Goal: Complete application form: Complete application form

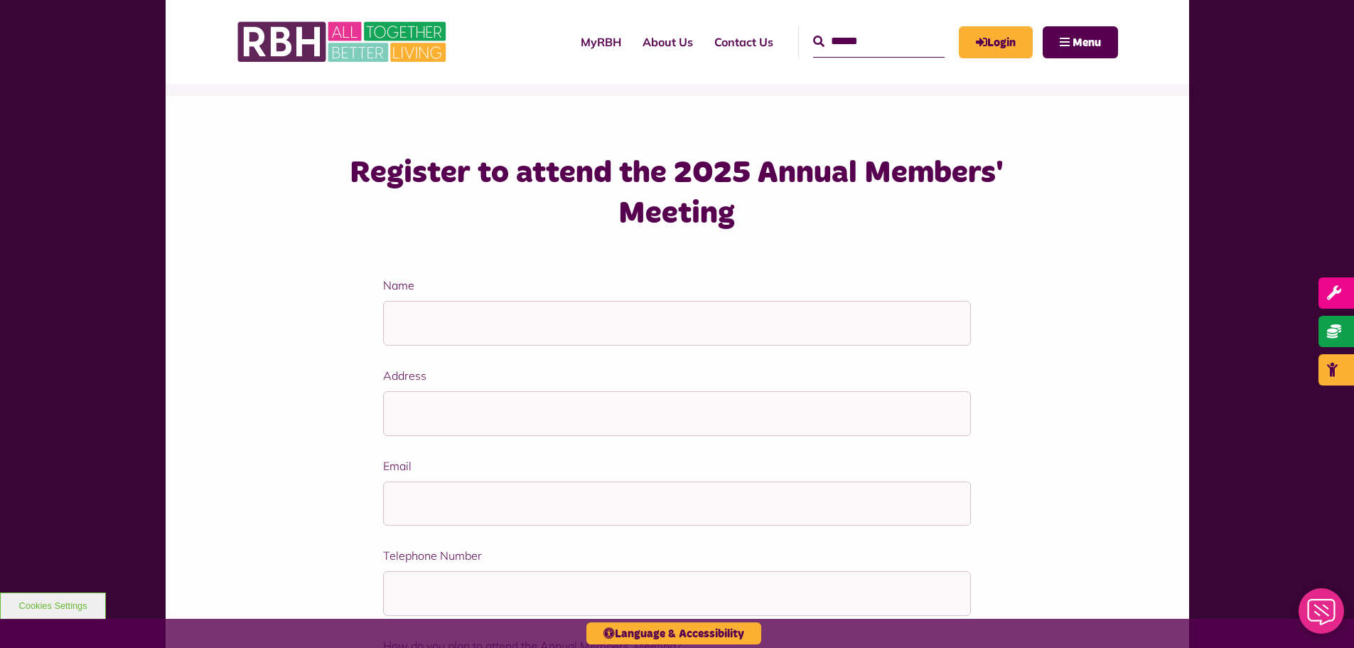
scroll to position [213, 0]
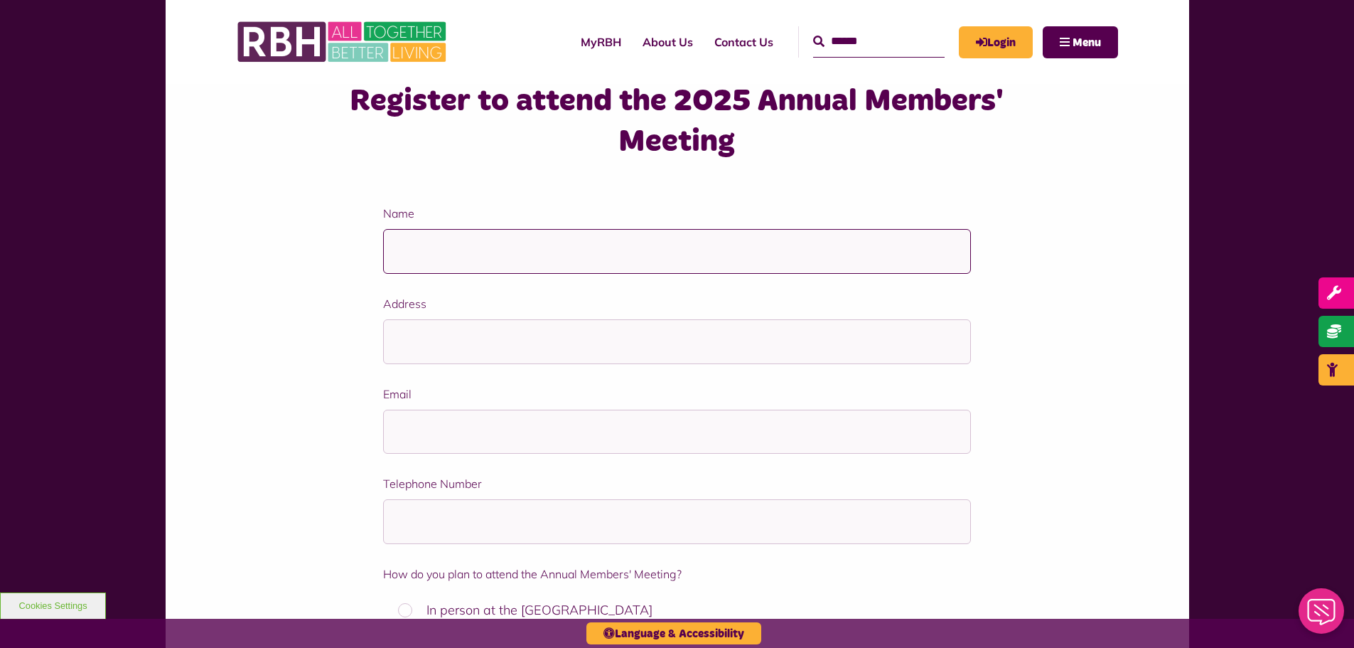
click at [430, 252] on input "Name" at bounding box center [677, 251] width 588 height 45
type input "**********"
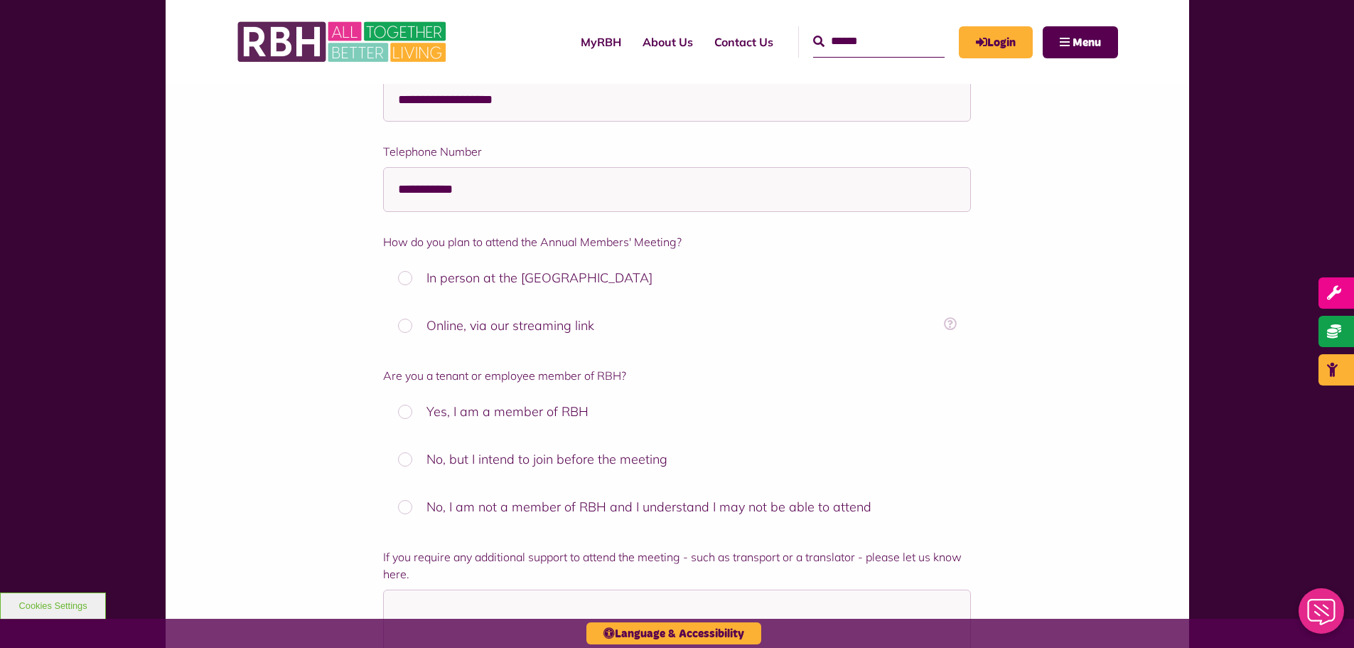
scroll to position [569, 0]
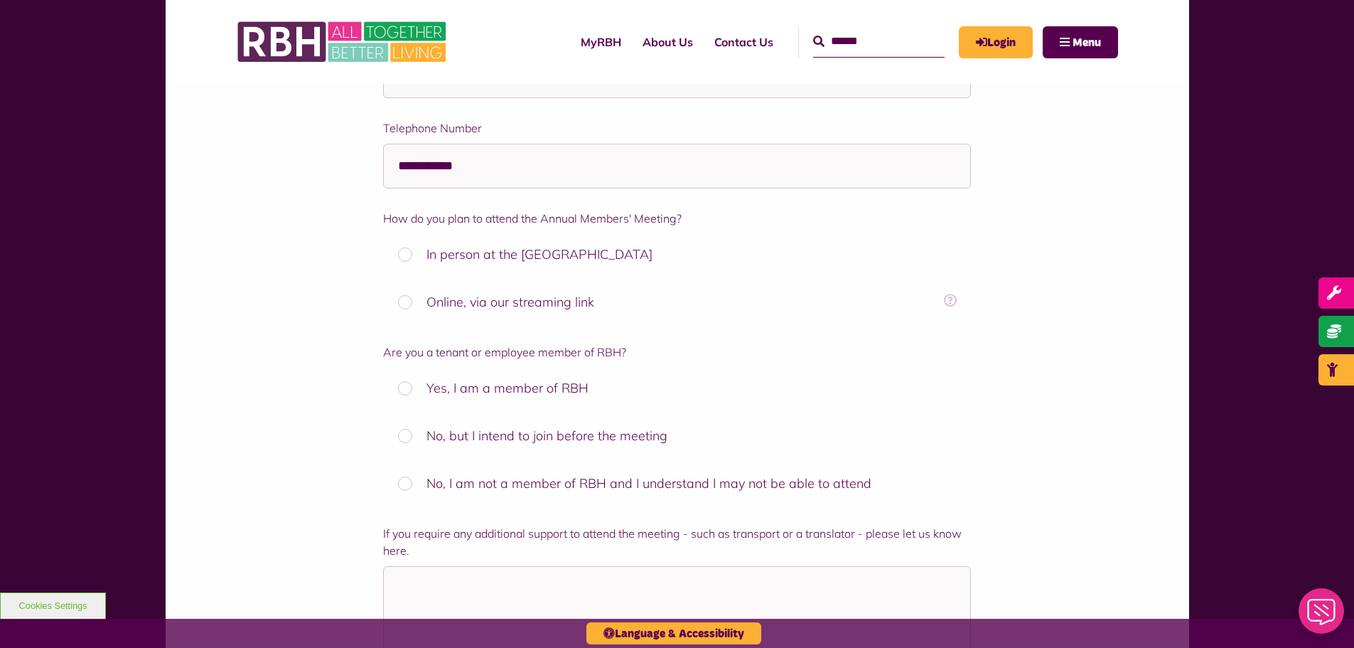
click at [406, 257] on label "In person at the Strand Community Hub" at bounding box center [677, 254] width 588 height 41
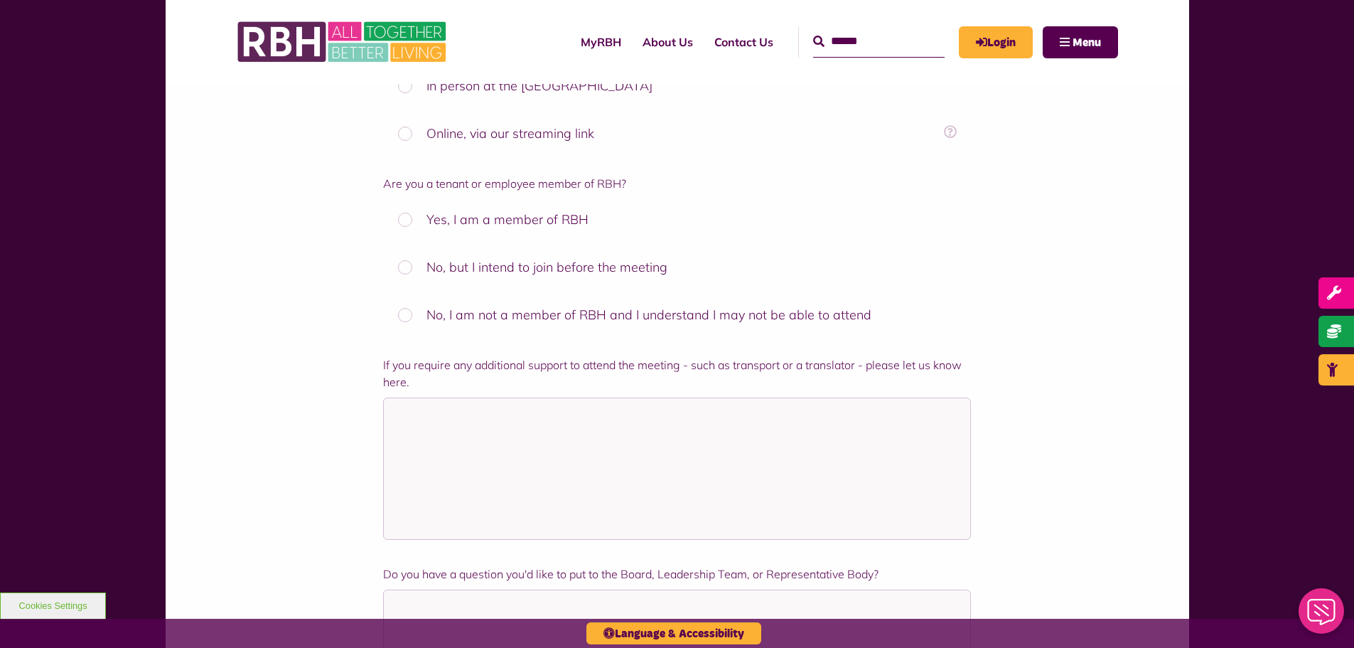
scroll to position [782, 0]
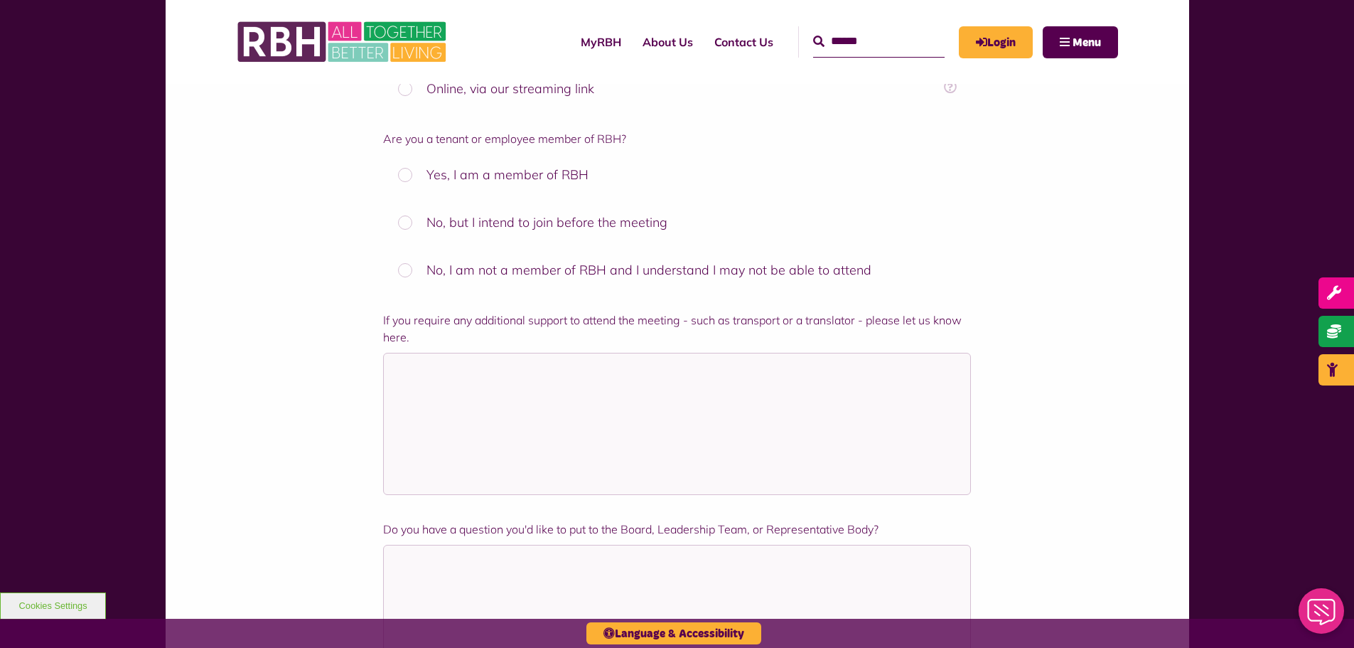
click at [406, 177] on label "Yes, I am a member of RBH" at bounding box center [677, 174] width 588 height 41
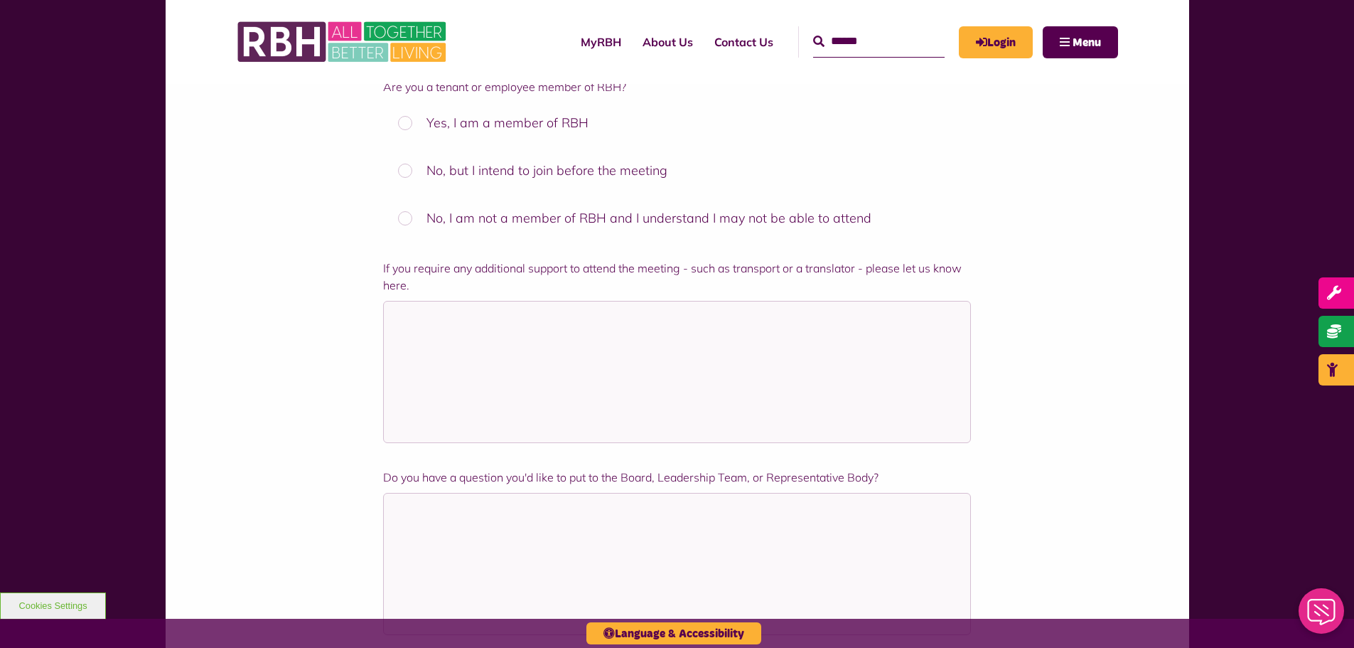
scroll to position [924, 0]
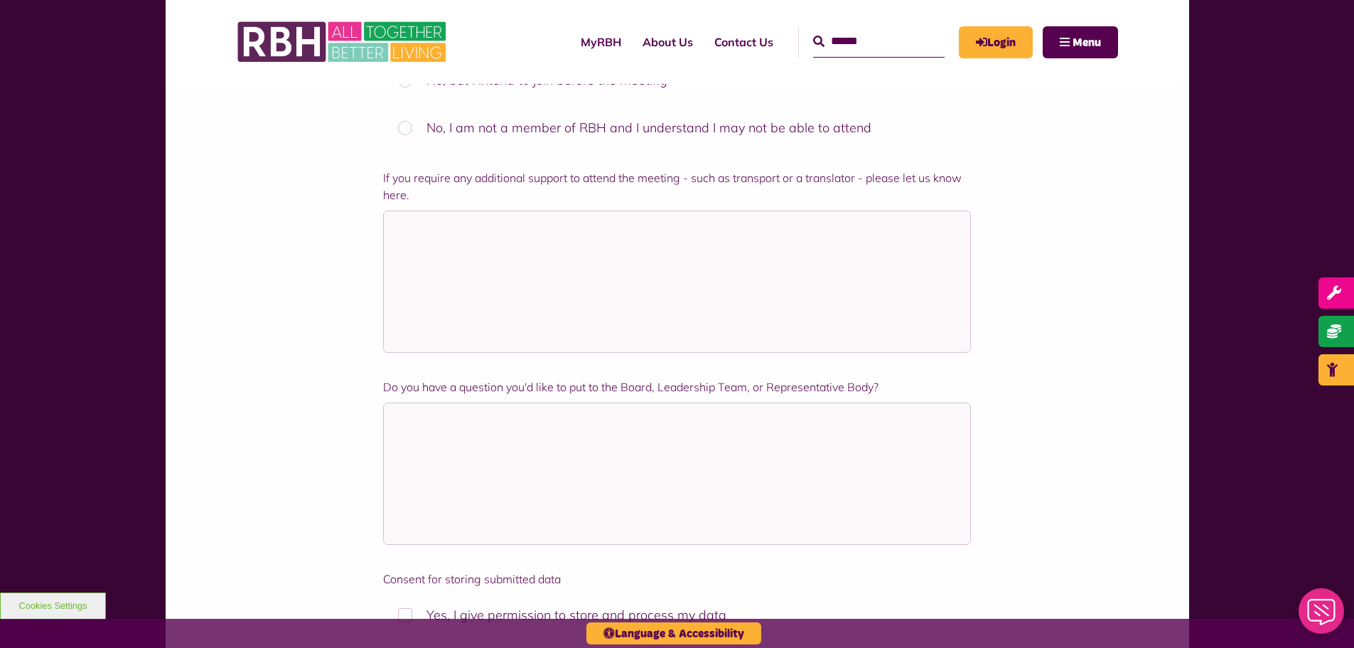
drag, startPoint x: 889, startPoint y: 387, endPoint x: 385, endPoint y: 386, distance: 504.1
click at [385, 386] on label "Do you have a question you'd like to put to the Board, Leadership Team, or Repr…" at bounding box center [677, 386] width 588 height 17
copy label "Do you have a question you'd like to put to the Board, Leadership Team, or Repr…"
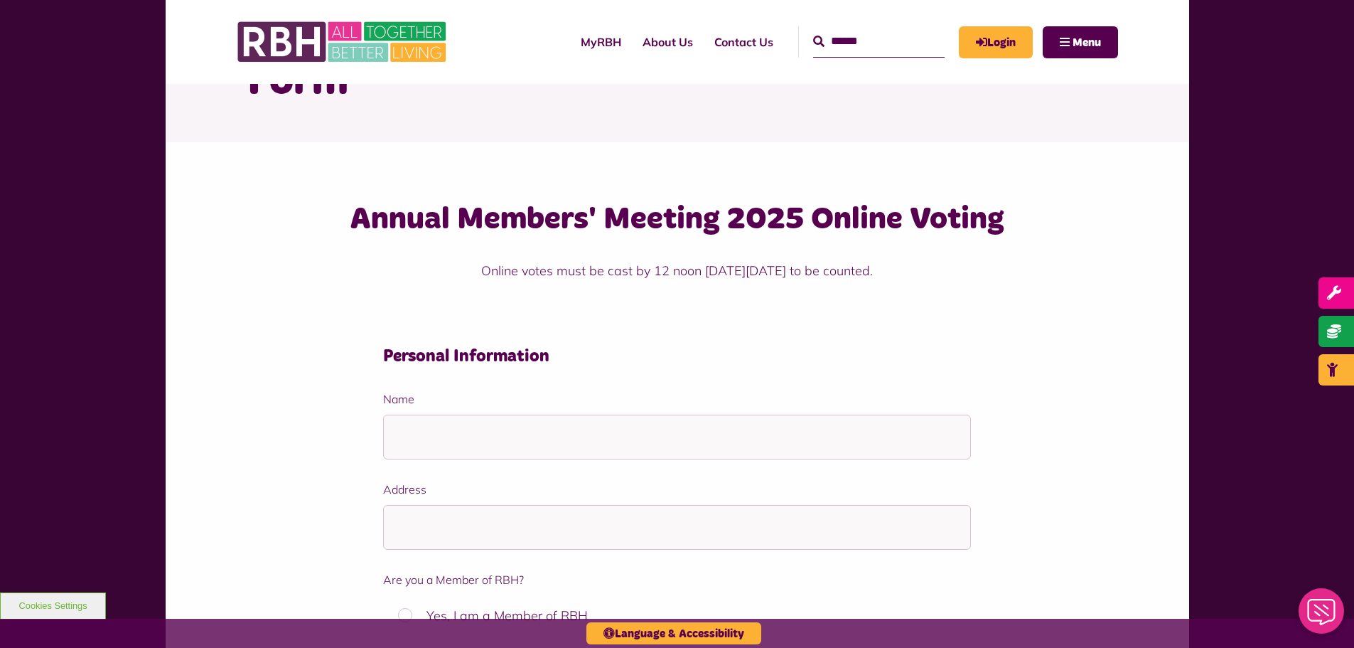
scroll to position [142, 0]
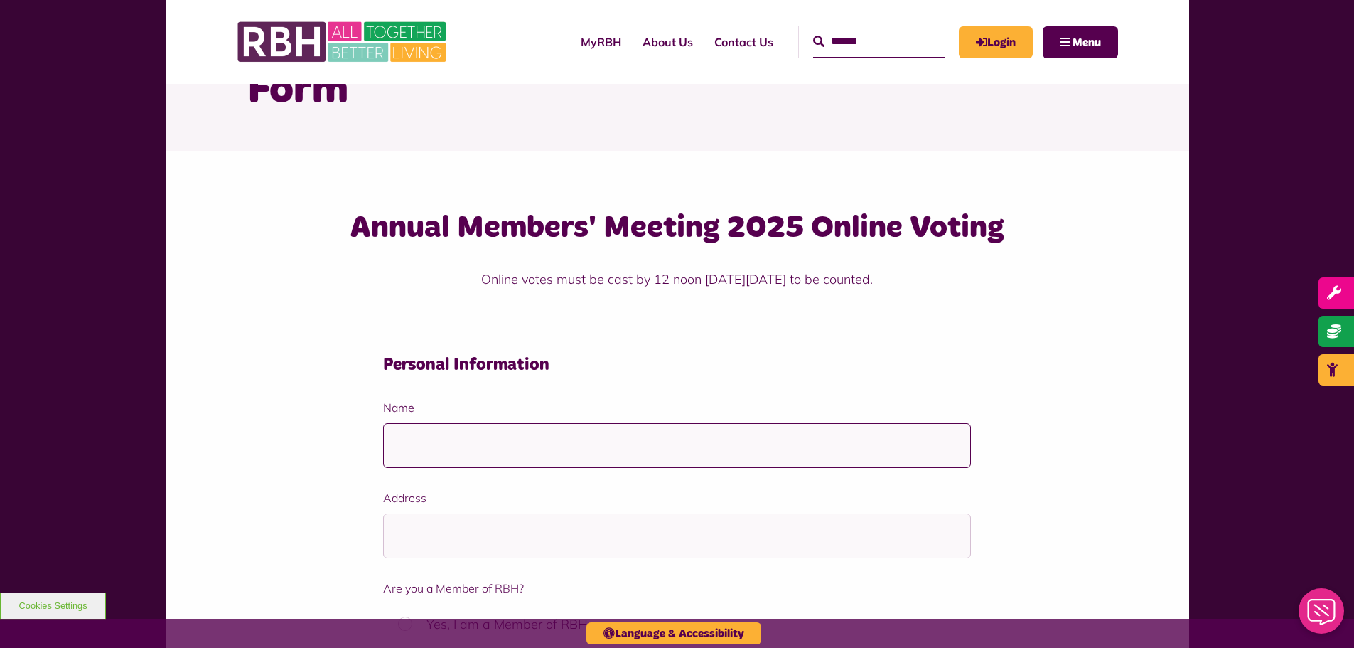
click at [421, 447] on input "Name" at bounding box center [677, 445] width 588 height 45
